Goal: Information Seeking & Learning: Learn about a topic

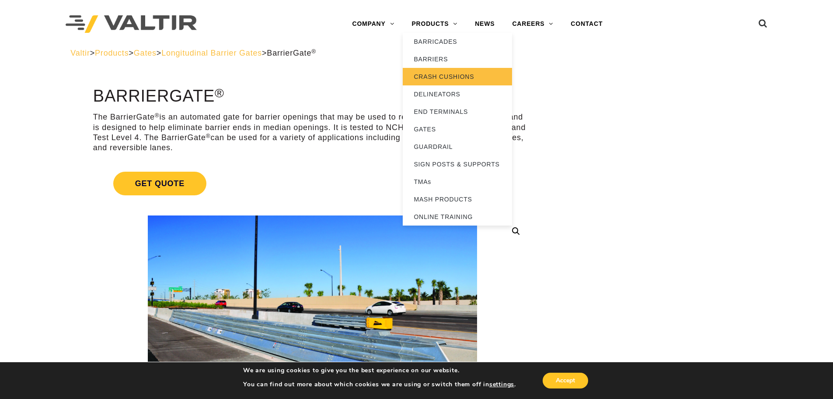
click at [457, 77] on link "CRASH CUSHIONS" at bounding box center [457, 76] width 109 height 17
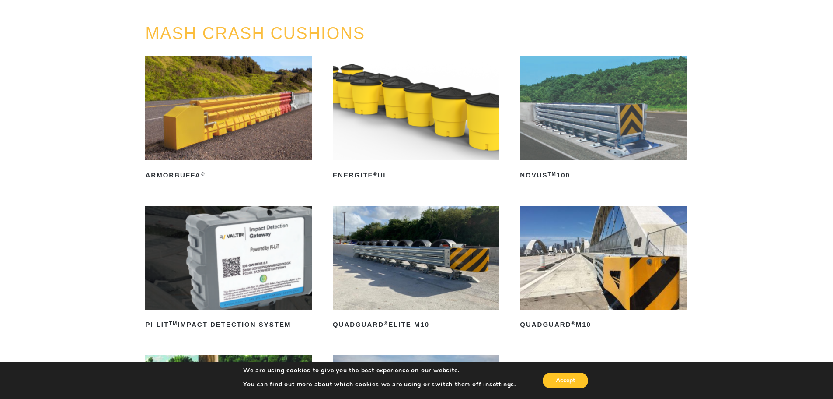
scroll to position [87, 0]
click at [401, 121] on img at bounding box center [416, 108] width 167 height 104
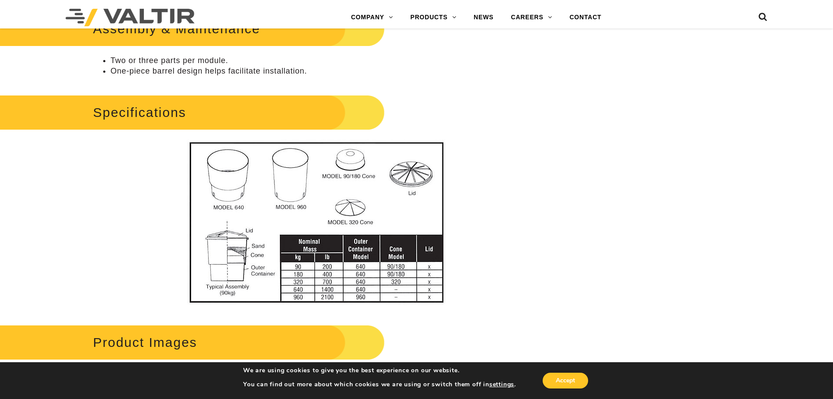
scroll to position [481, 0]
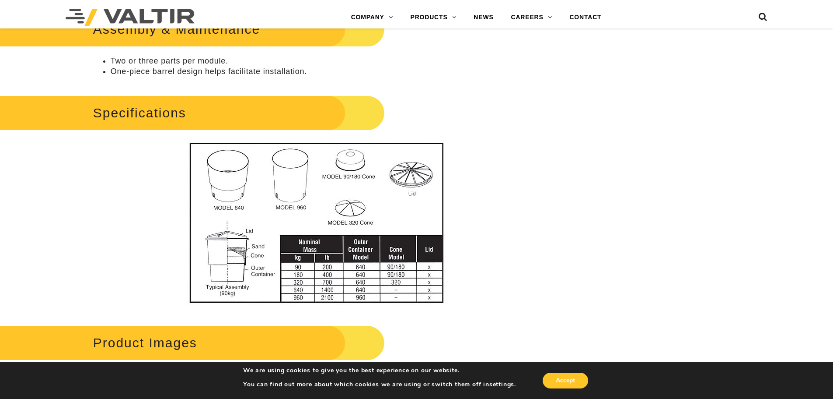
click at [154, 115] on h2 "Specifications" at bounding box center [176, 112] width 417 height 41
click at [408, 202] on img at bounding box center [312, 223] width 314 height 167
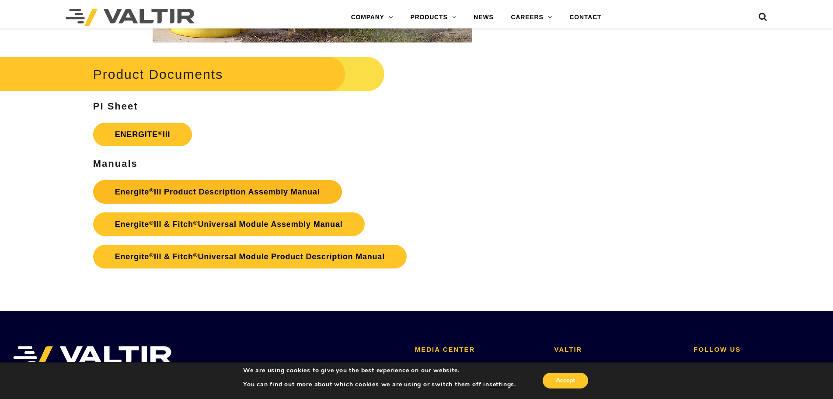
scroll to position [1530, 0]
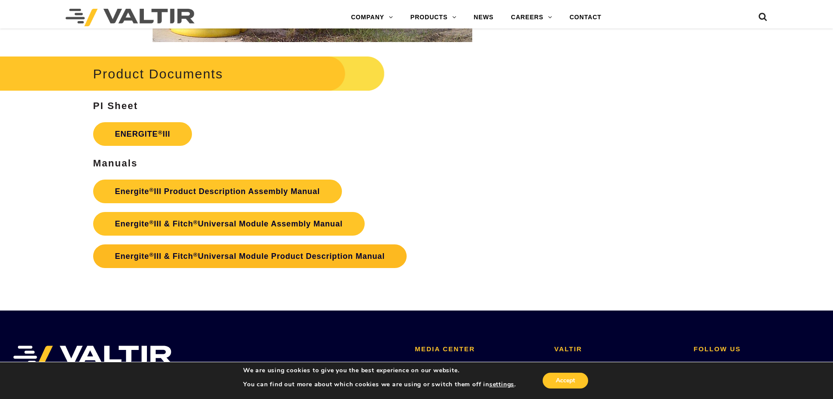
click at [285, 259] on link "Energite ® III & Fitch ® Universal Module Product Description Manual" at bounding box center [250, 256] width 314 height 24
